Goal: Task Accomplishment & Management: Complete application form

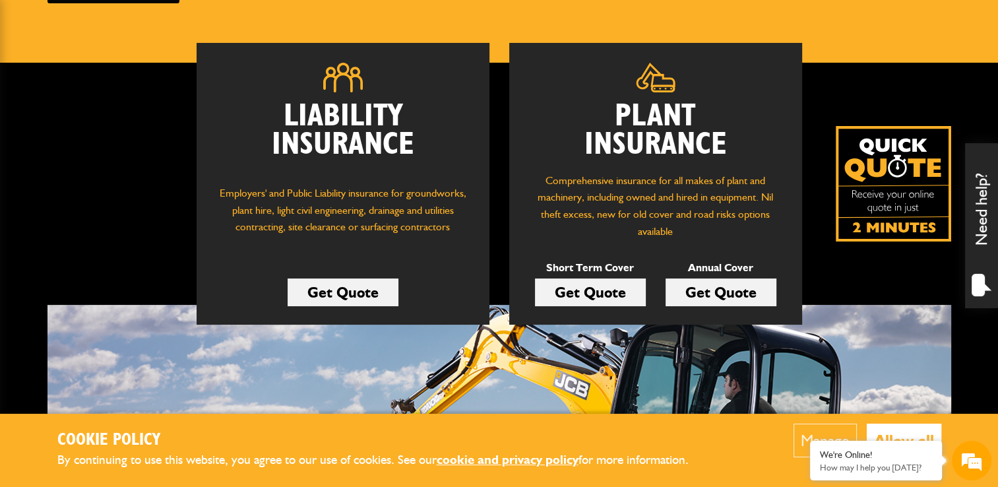
scroll to position [182, 0]
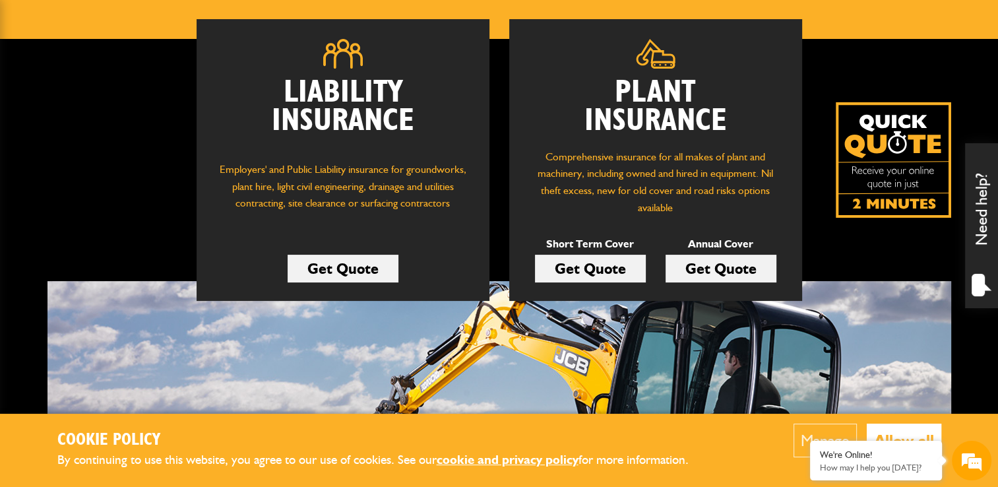
click at [896, 433] on button "Allow all" at bounding box center [904, 440] width 75 height 34
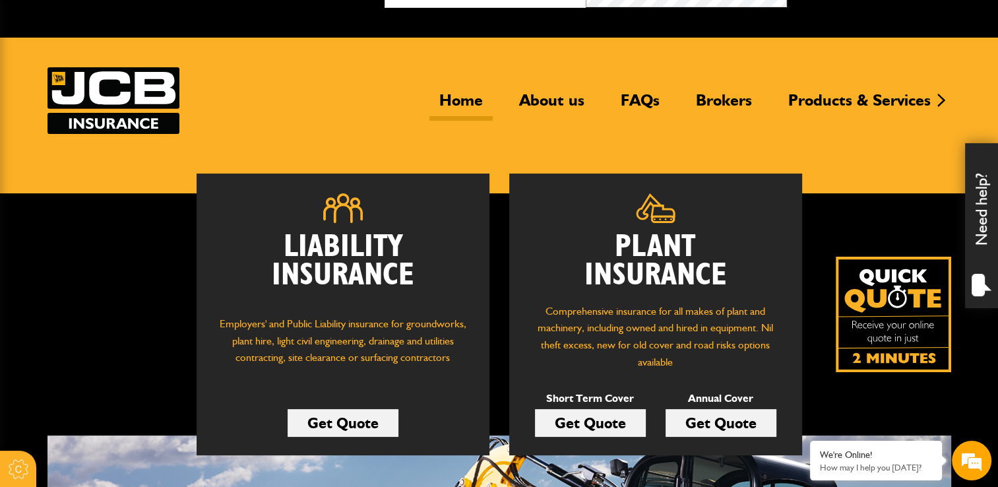
scroll to position [18, 0]
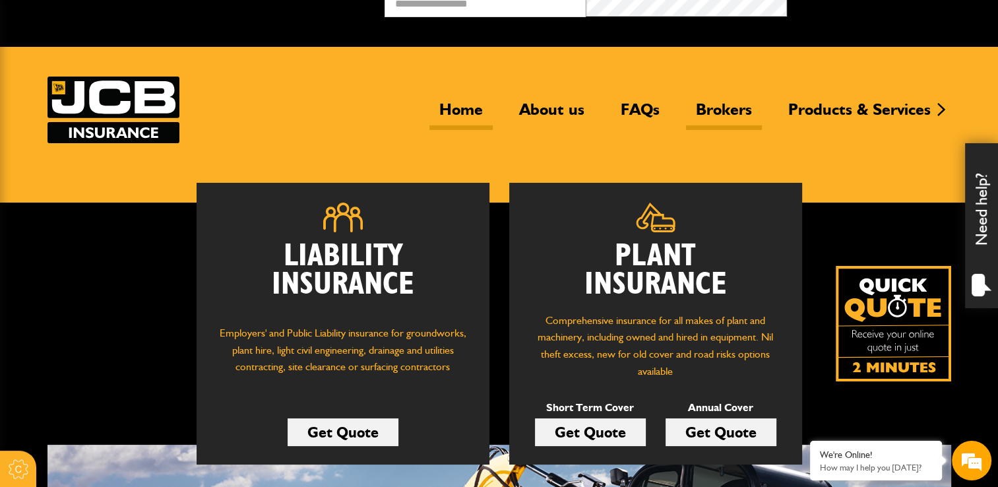
click at [715, 112] on link "Brokers" at bounding box center [724, 115] width 76 height 30
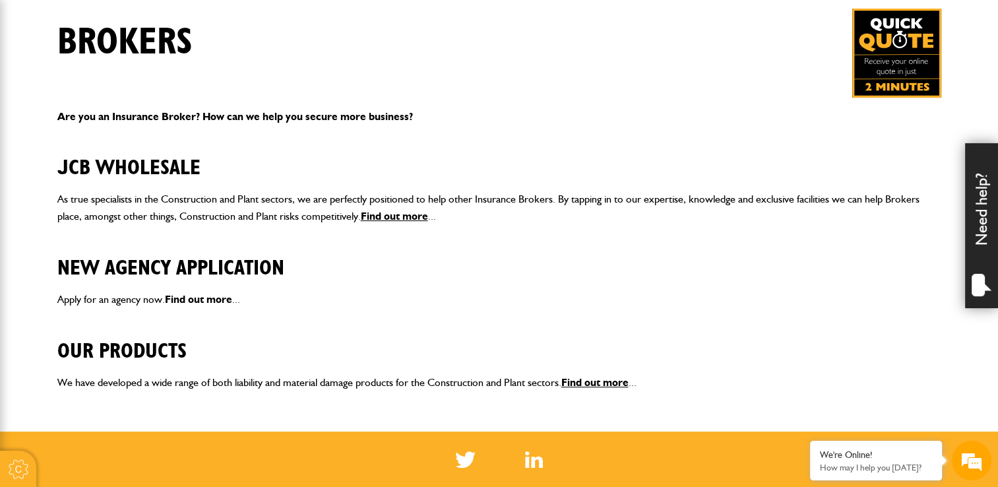
click at [200, 299] on link "Find out more" at bounding box center [198, 299] width 67 height 13
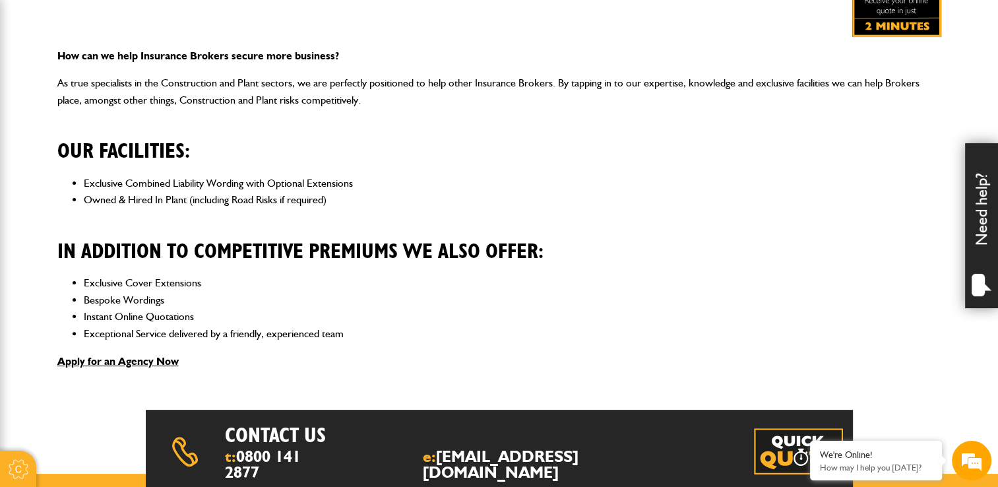
scroll to position [326, 0]
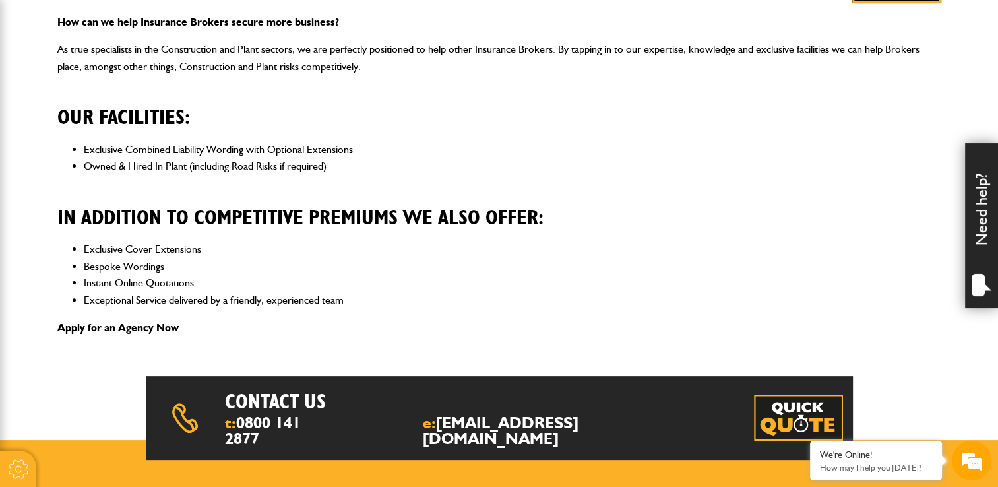
click at [152, 324] on link "Apply for an Agency Now" at bounding box center [117, 327] width 121 height 13
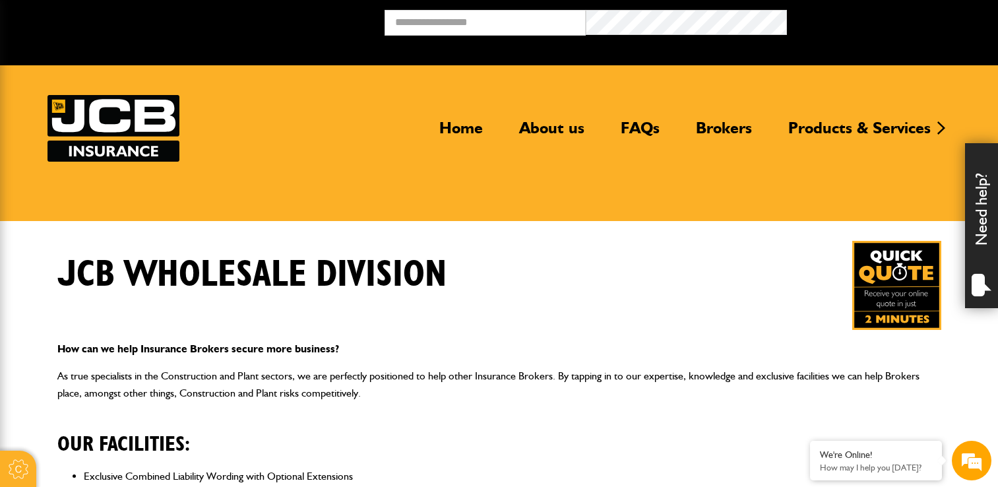
scroll to position [326, 0]
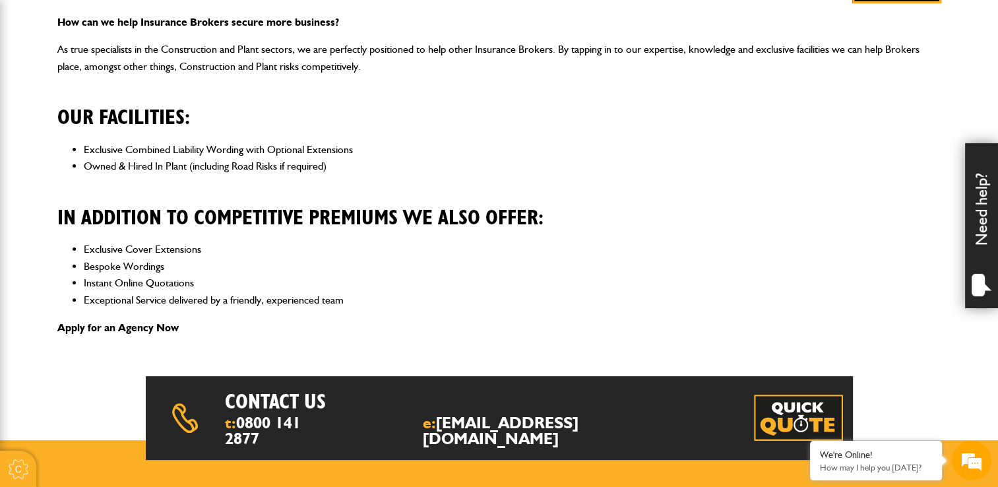
click at [117, 328] on link "Apply for an Agency Now" at bounding box center [117, 327] width 121 height 13
